Goal: Transaction & Acquisition: Subscribe to service/newsletter

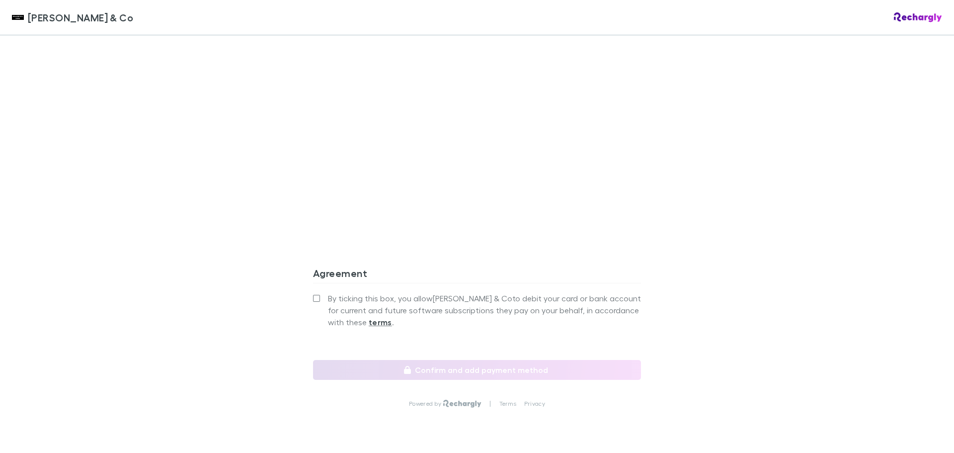
scroll to position [845, 0]
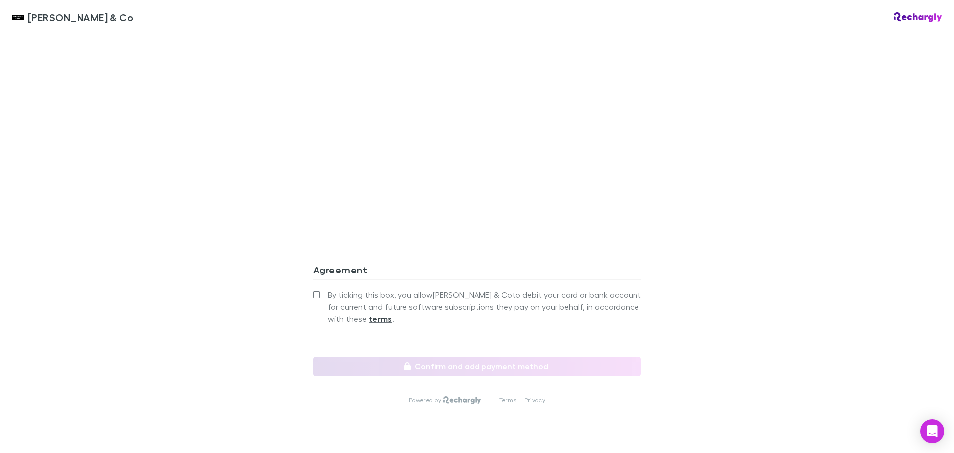
click at [317, 289] on label "By ticking this box, you allow [PERSON_NAME] & Co to debit your card or bank ac…" at bounding box center [477, 307] width 328 height 36
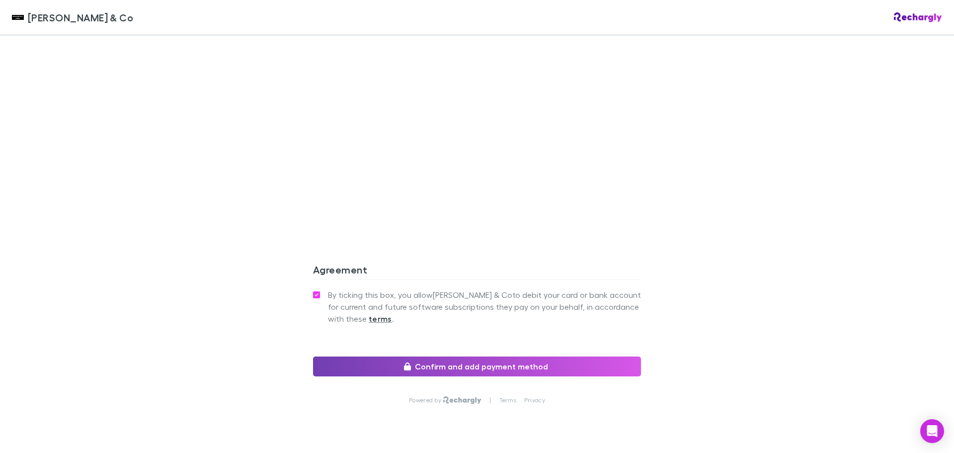
click at [461, 356] on button "Confirm and add payment method" at bounding box center [477, 366] width 328 height 20
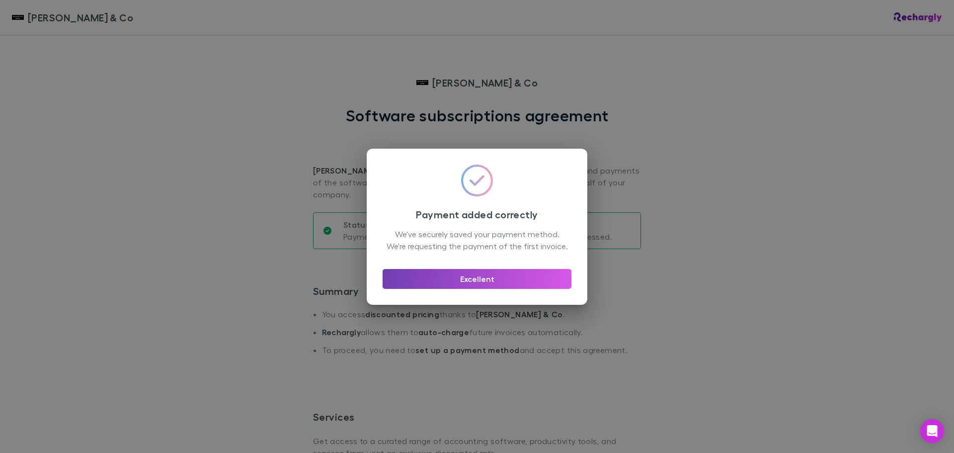
click at [498, 284] on button "Excellent" at bounding box center [477, 279] width 189 height 20
